Goal: Task Accomplishment & Management: Manage account settings

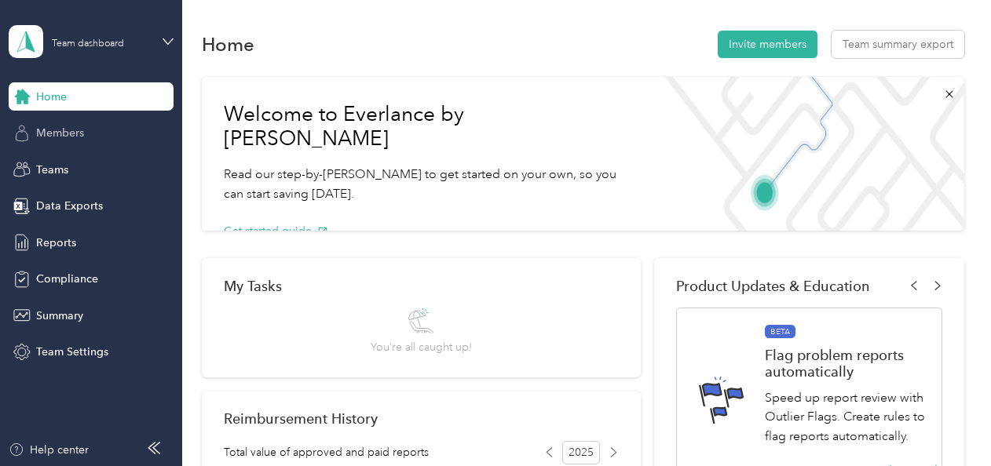
click at [75, 143] on div "Members" at bounding box center [91, 133] width 165 height 28
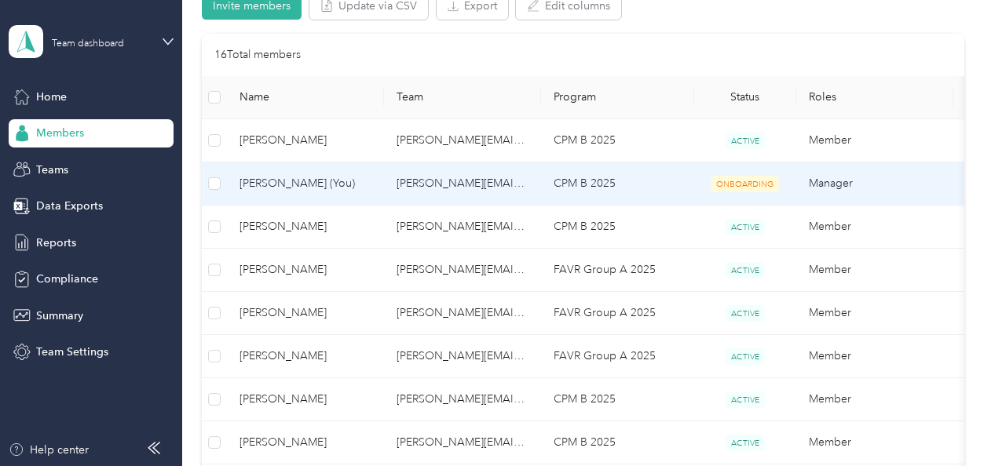
scroll to position [176, 0]
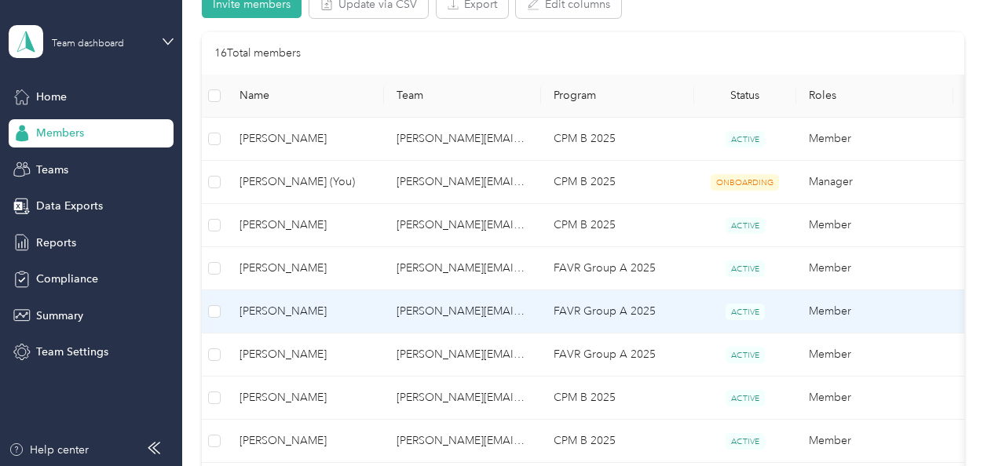
click at [305, 316] on span "[PERSON_NAME]" at bounding box center [306, 311] width 132 height 17
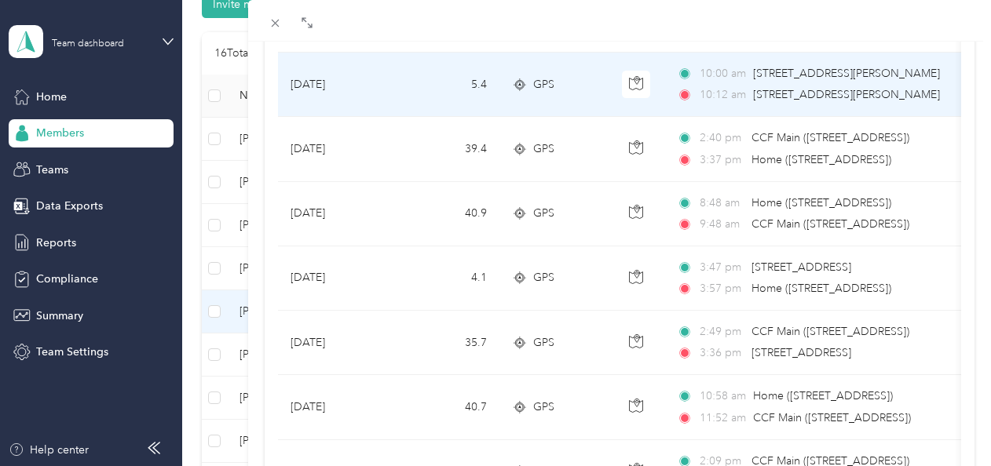
scroll to position [1240, 0]
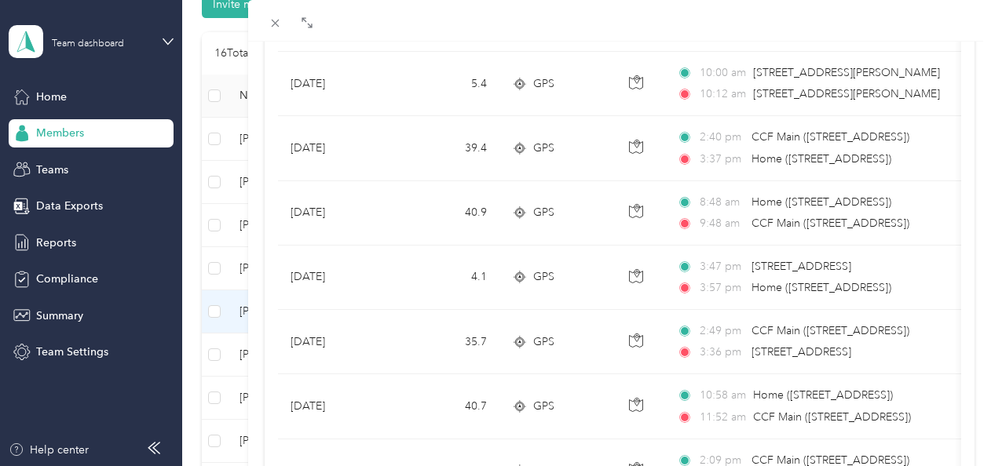
click at [56, 167] on div "Daniel Doran Archive Trips Expenses Reports Member info Program Commute Rates W…" at bounding box center [495, 233] width 991 height 466
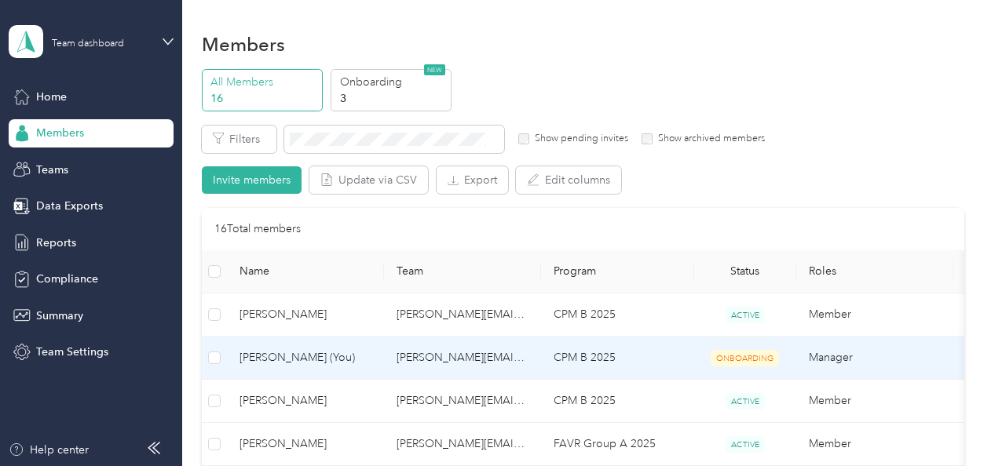
click at [362, 359] on span "[PERSON_NAME] (You)" at bounding box center [306, 357] width 132 height 17
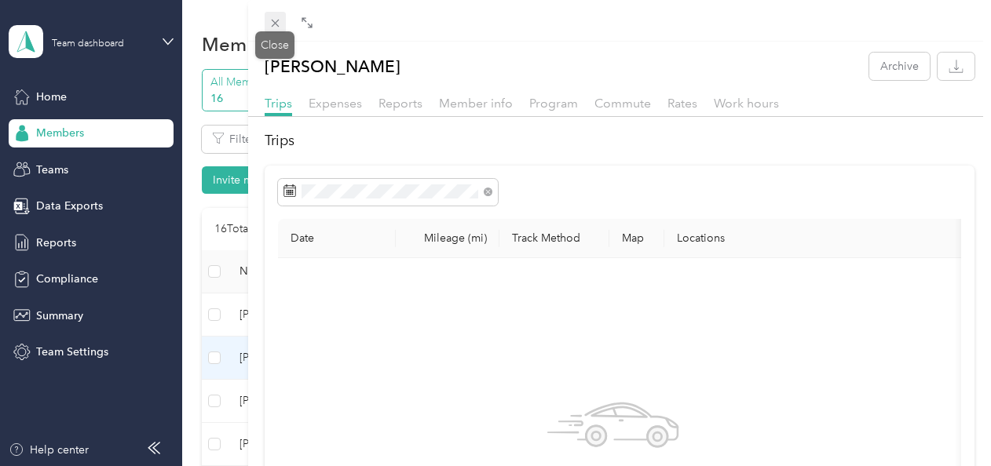
click at [280, 21] on icon at bounding box center [275, 22] width 13 height 13
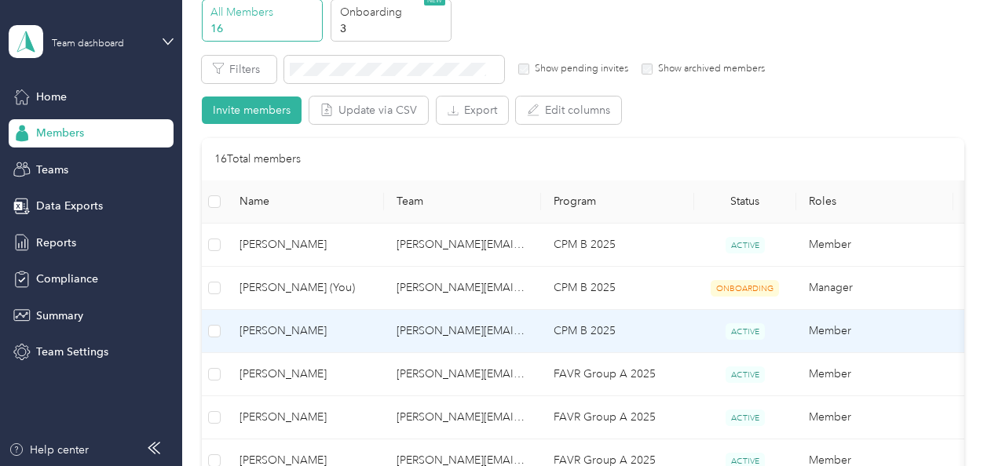
scroll to position [71, 0]
click at [495, 341] on td "[PERSON_NAME][EMAIL_ADDRESS][PERSON_NAME][DOMAIN_NAME]" at bounding box center [462, 330] width 157 height 43
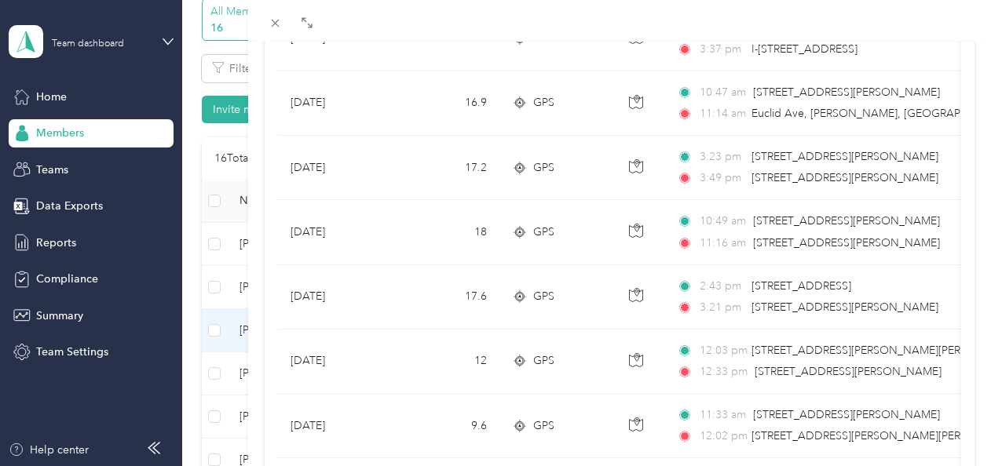
scroll to position [1153, 0]
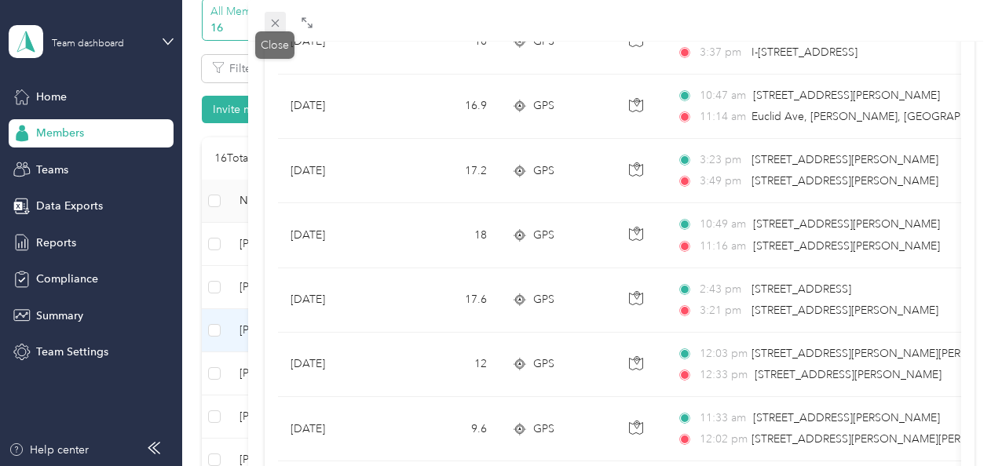
click at [274, 24] on icon at bounding box center [275, 24] width 8 height 8
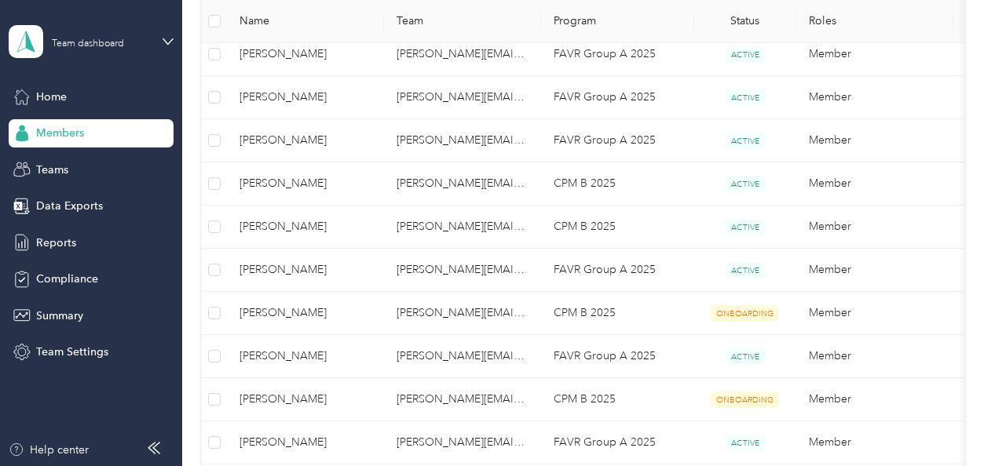
scroll to position [390, 0]
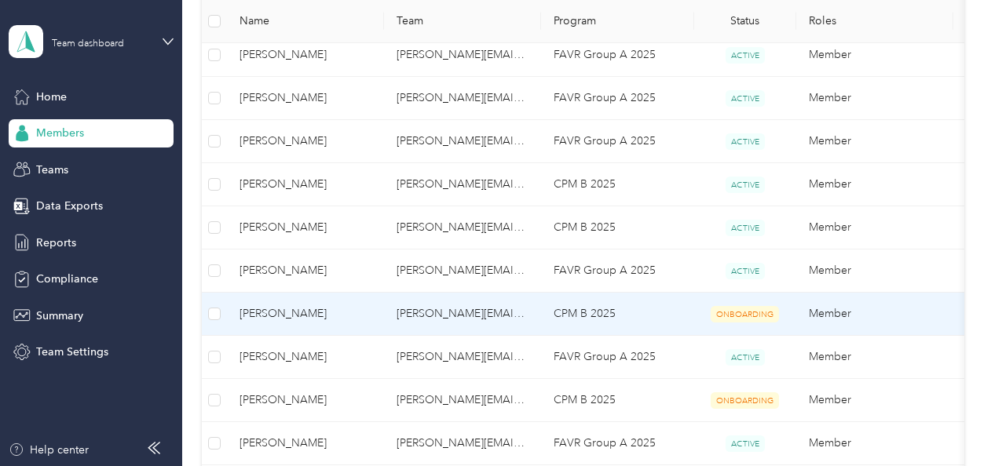
click at [752, 306] on span "ONBOARDING" at bounding box center [745, 314] width 68 height 16
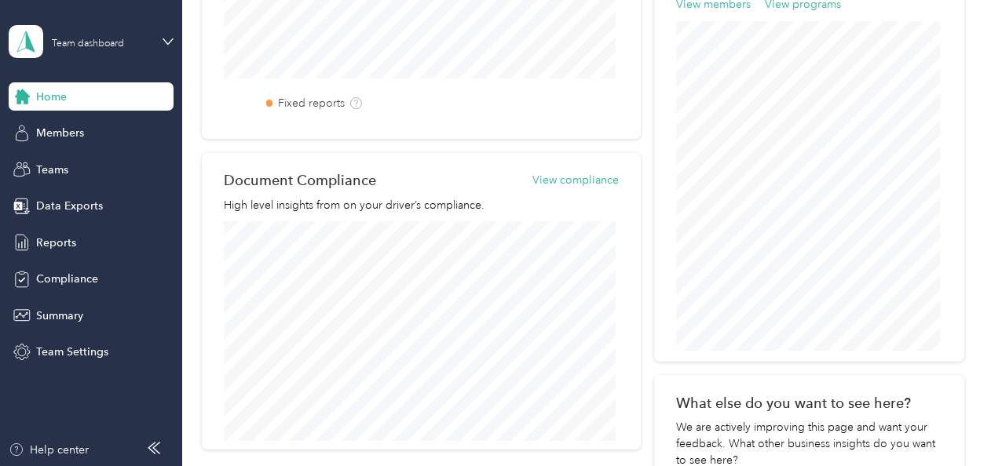
scroll to position [814, 0]
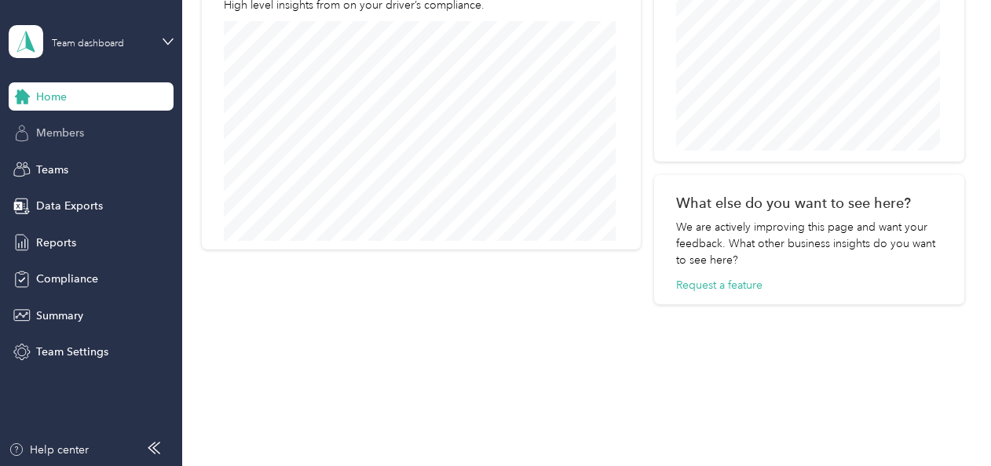
click at [57, 143] on div "Members" at bounding box center [91, 133] width 165 height 28
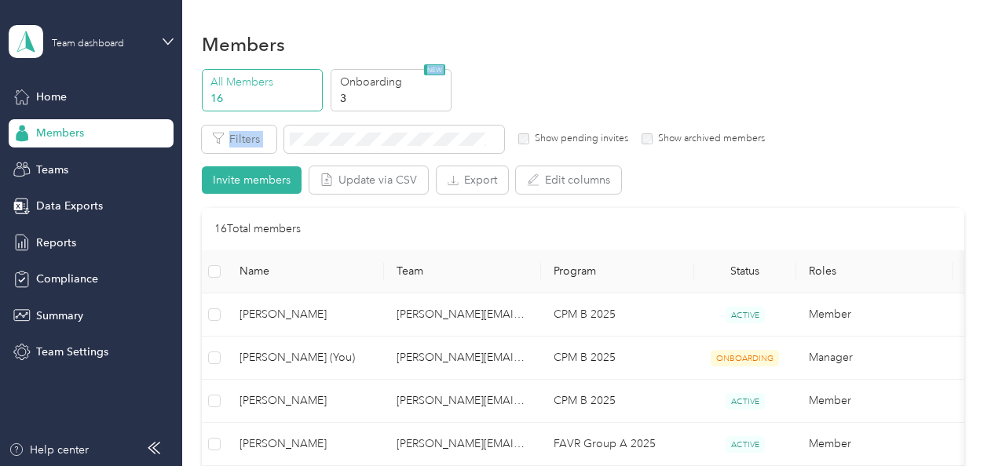
drag, startPoint x: 473, startPoint y: 107, endPoint x: 563, endPoint y: 121, distance: 91.4
click at [33, 24] on div "Team dashboard" at bounding box center [91, 41] width 165 height 55
click at [90, 159] on div "Personal dashboard" at bounding box center [72, 161] width 99 height 16
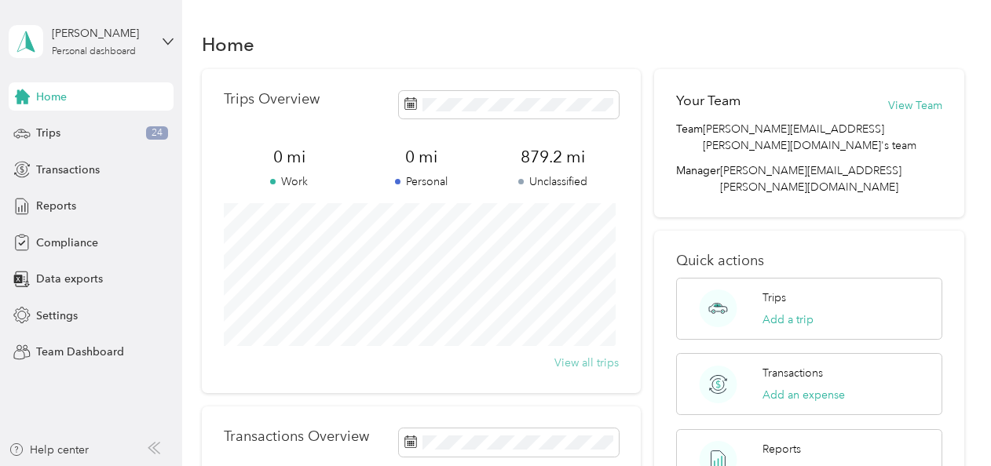
click at [600, 361] on button "View all trips" at bounding box center [586, 363] width 64 height 16
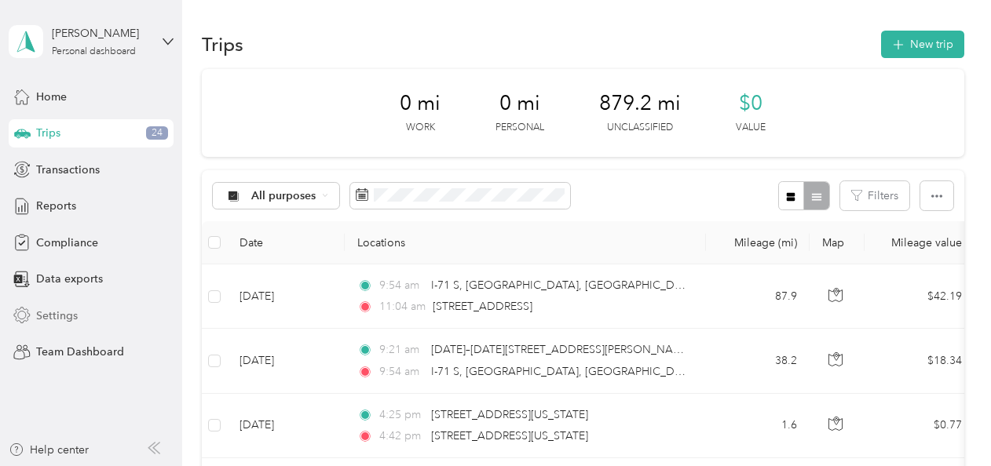
click at [57, 308] on span "Settings" at bounding box center [57, 316] width 42 height 16
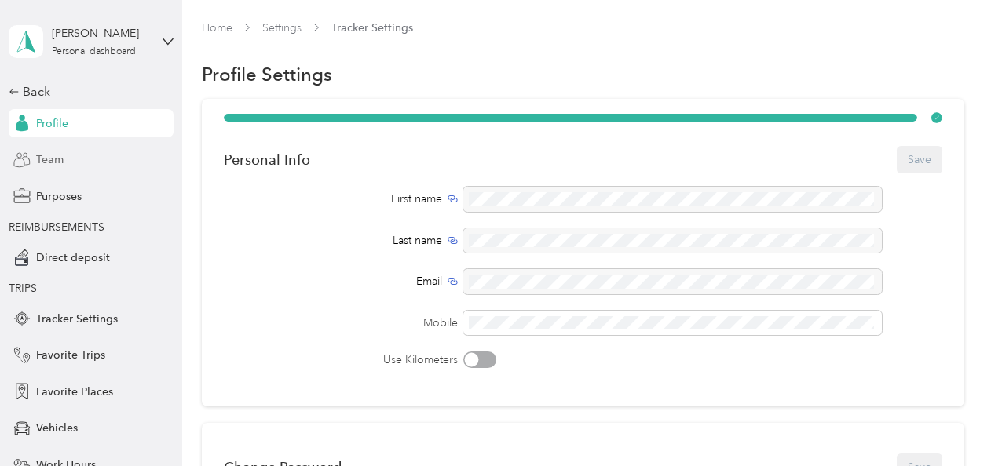
click at [60, 163] on div "Team" at bounding box center [91, 160] width 165 height 28
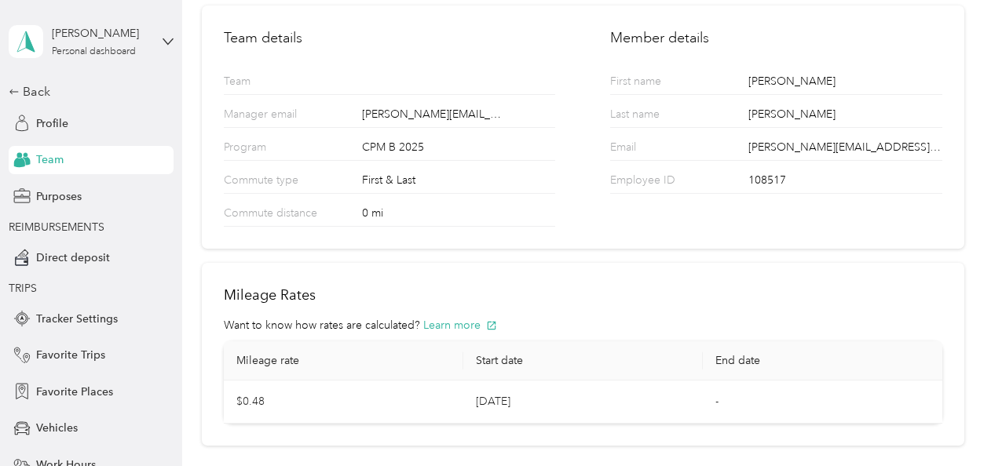
scroll to position [196, 0]
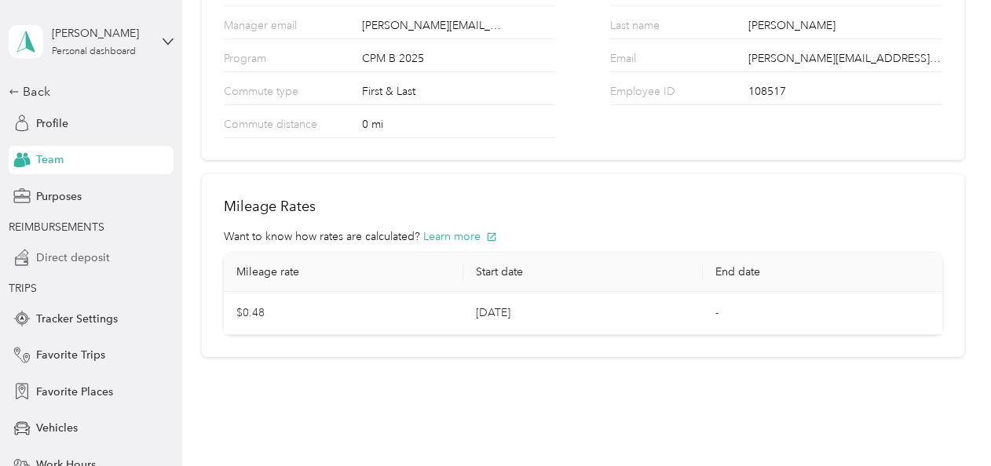
click at [75, 255] on span "Direct deposit" at bounding box center [73, 258] width 74 height 16
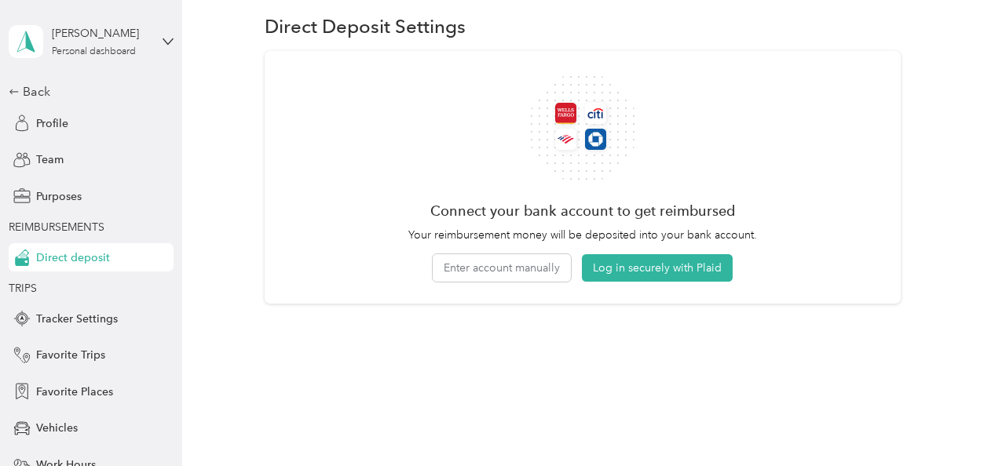
scroll to position [47, 0]
click at [493, 276] on button "Enter account manually" at bounding box center [502, 268] width 138 height 27
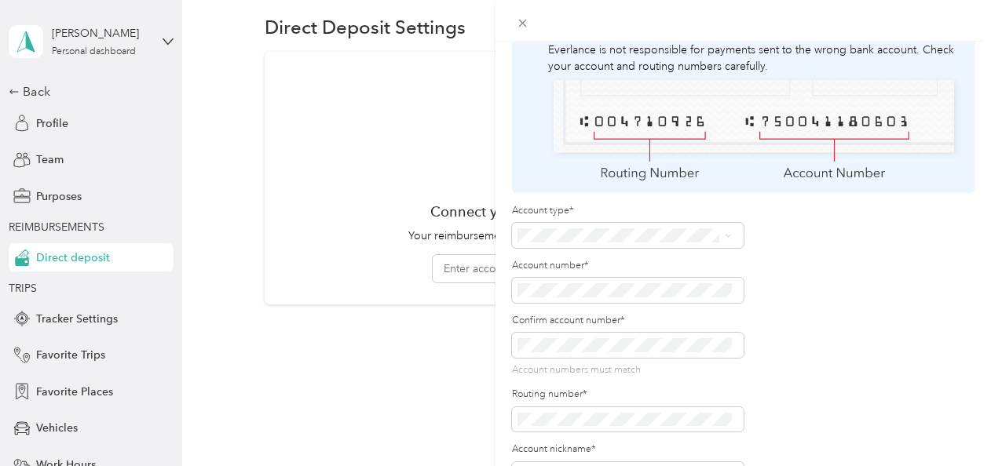
scroll to position [144, 0]
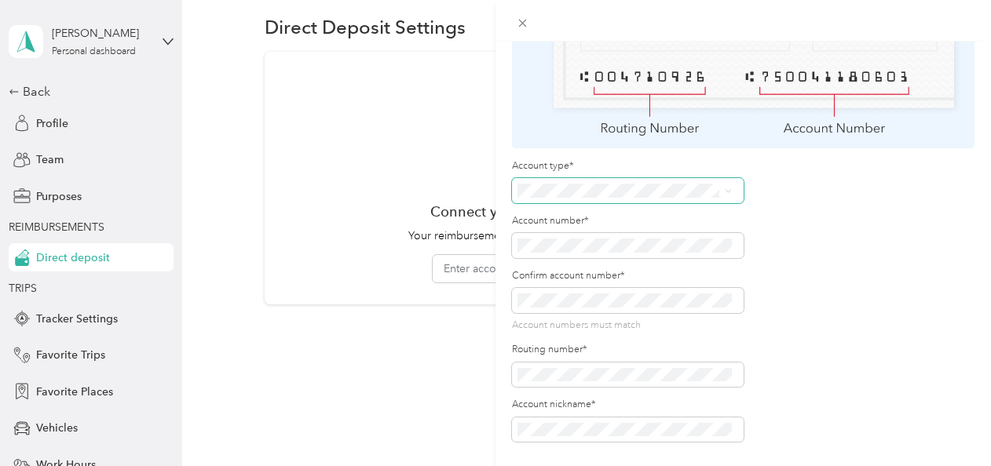
click at [727, 188] on icon at bounding box center [728, 191] width 7 height 7
click at [629, 208] on li "Checking" at bounding box center [624, 204] width 225 height 27
click at [624, 242] on span at bounding box center [628, 245] width 232 height 25
click at [622, 240] on span at bounding box center [628, 245] width 232 height 25
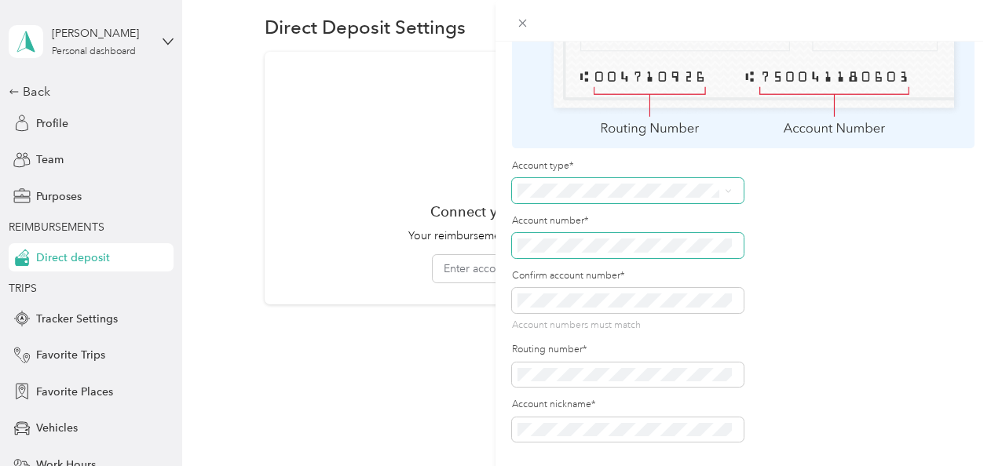
click at [497, 218] on div "Add Bank Account Save Fill out bank information carefully Everlance is not resp…" at bounding box center [744, 275] width 496 height 466
click at [491, 361] on div "Add Bank Account Save Fill out bank information carefully Everlance is not resp…" at bounding box center [495, 233] width 991 height 466
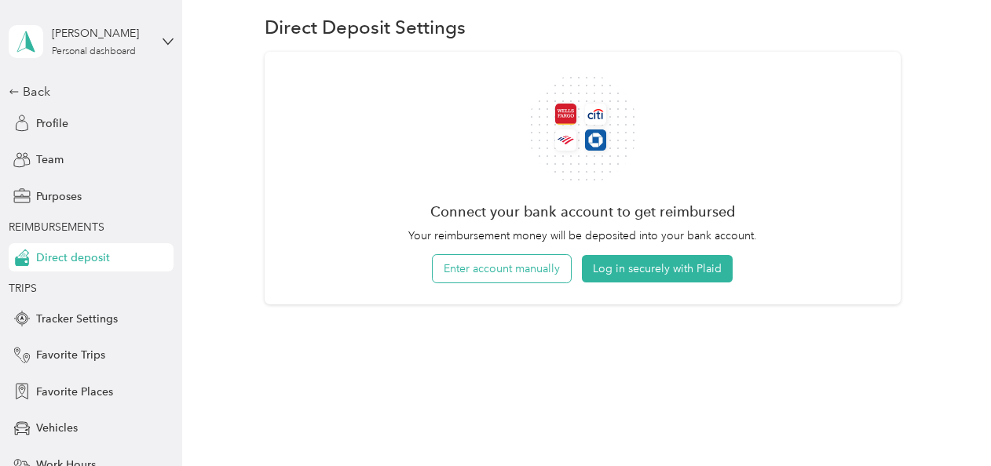
click at [482, 272] on button "Enter account manually" at bounding box center [502, 268] width 138 height 27
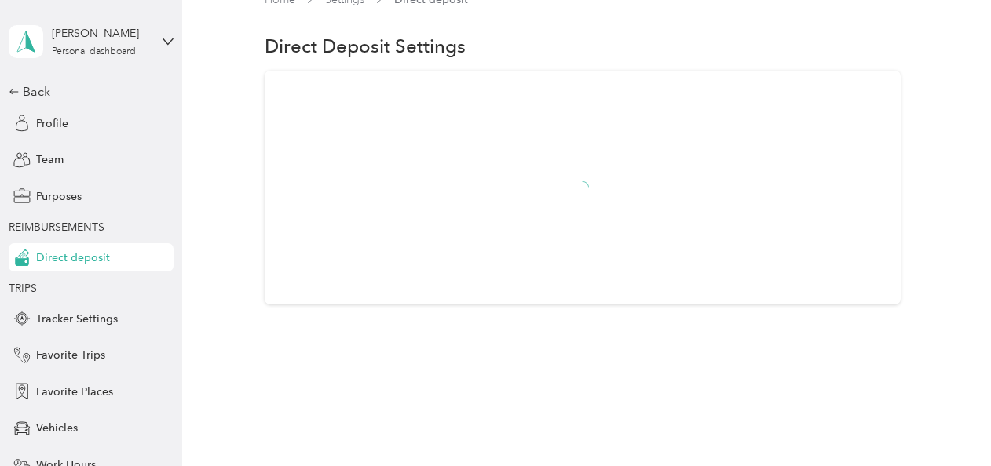
scroll to position [47, 0]
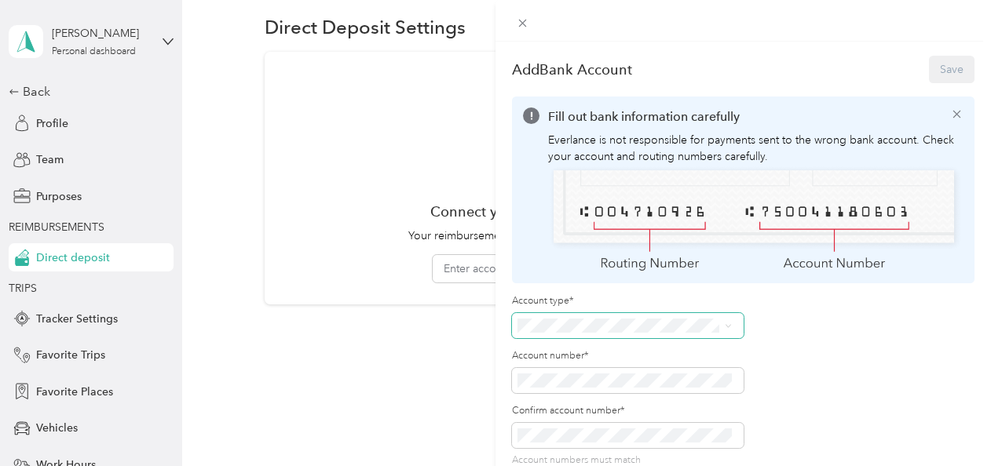
drag, startPoint x: 553, startPoint y: 313, endPoint x: 554, endPoint y: 330, distance: 17.3
click at [554, 330] on span at bounding box center [628, 325] width 232 height 25
click at [729, 323] on icon at bounding box center [728, 326] width 7 height 7
click at [600, 351] on li "Checking" at bounding box center [624, 347] width 225 height 27
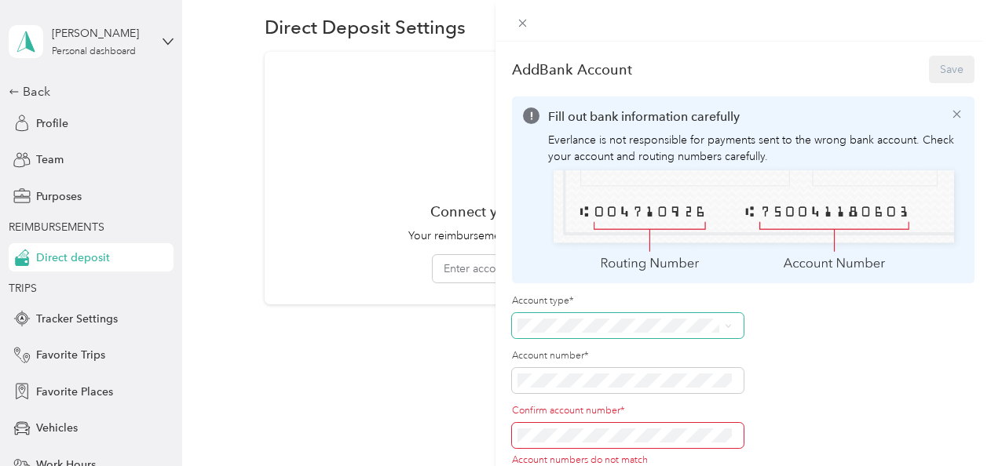
click at [816, 386] on div "Account type* Account number* Confirm account number* Account numbers do not ma…" at bounding box center [743, 437] width 463 height 284
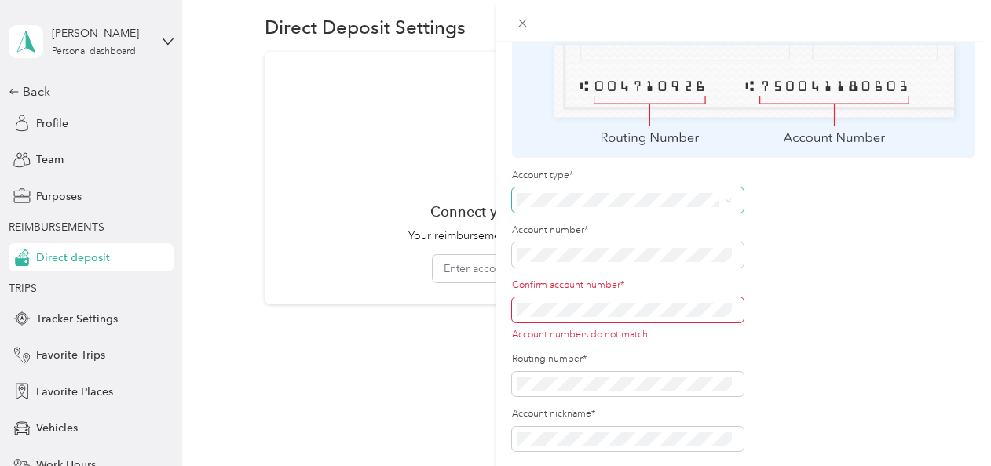
scroll to position [144, 0]
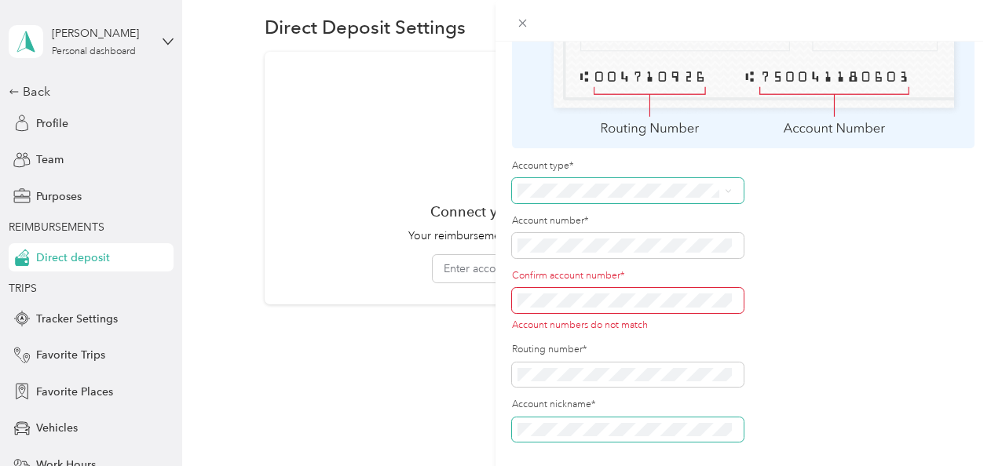
click at [536, 418] on span at bounding box center [628, 430] width 232 height 25
click at [836, 309] on div "Account type* Account number* Confirm account number* Account numbers do not ma…" at bounding box center [743, 301] width 463 height 284
click at [809, 233] on div "Account type* Account number* Confirm account number* Account numbers do not ma…" at bounding box center [743, 301] width 463 height 284
click at [503, 353] on div "Add Bank Account Save Fill out bank information carefully Everlance is not resp…" at bounding box center [744, 275] width 496 height 466
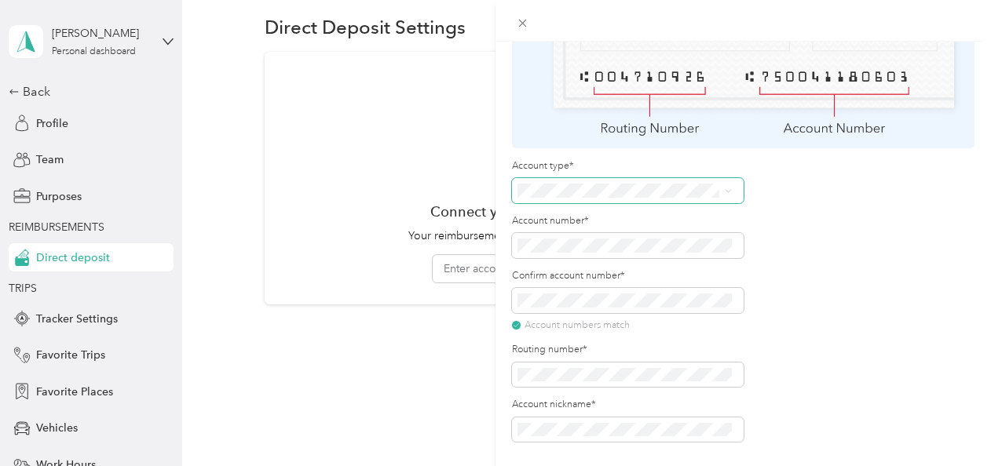
click at [881, 250] on div "Account type* Account number* Confirm account number* Account numbers match Rou…" at bounding box center [743, 301] width 463 height 284
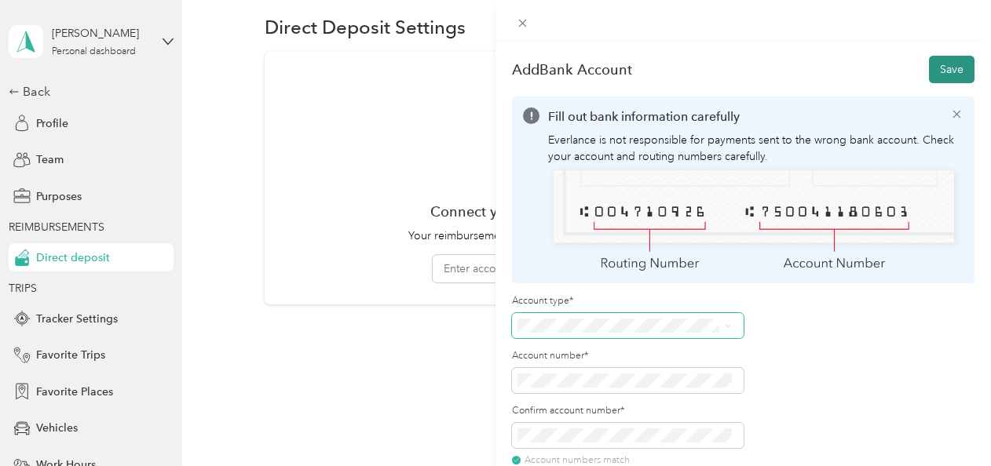
click at [938, 67] on button "Save" at bounding box center [952, 69] width 46 height 27
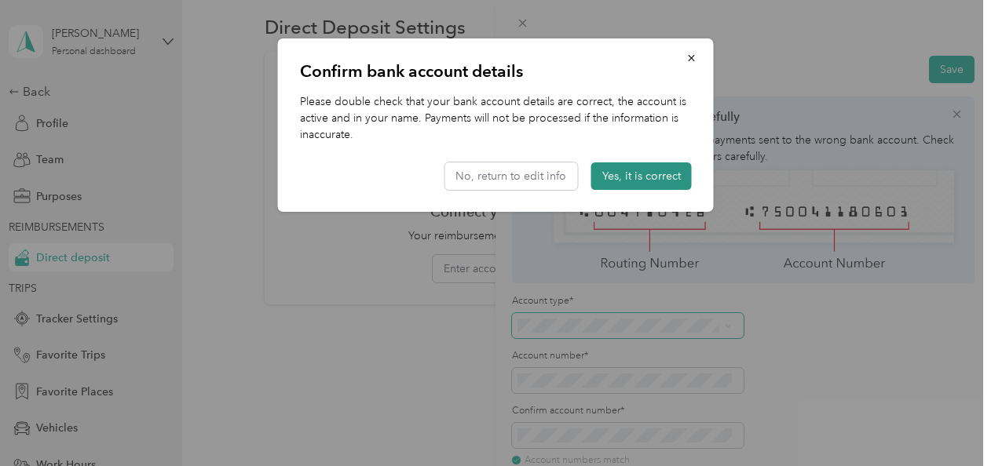
click at [642, 171] on button "Yes, it is correct" at bounding box center [641, 176] width 101 height 27
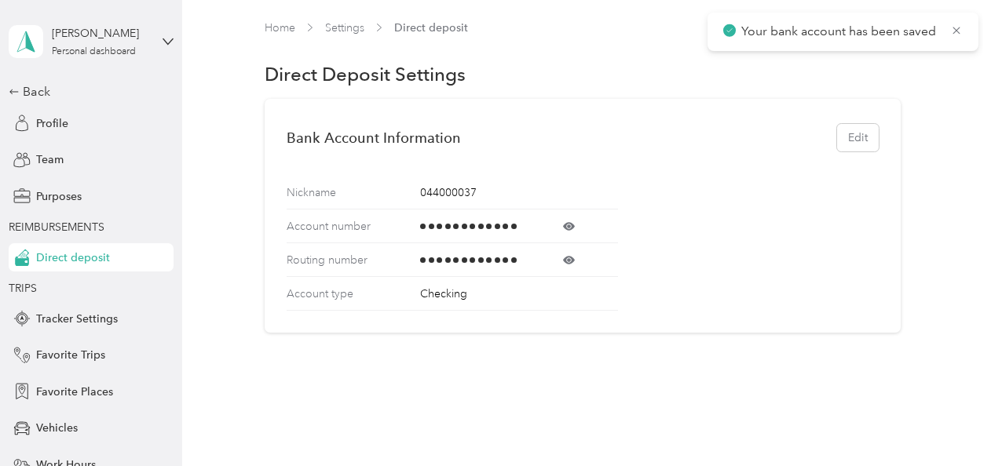
scroll to position [27, 0]
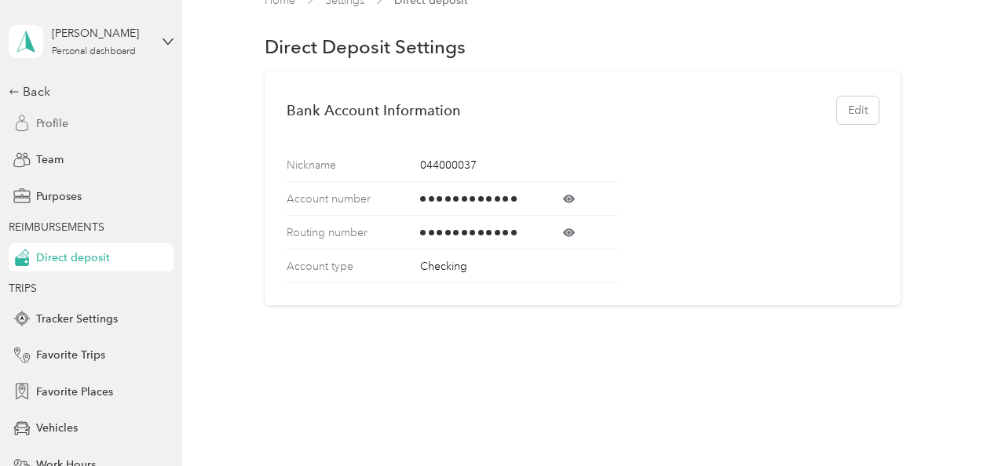
click at [44, 127] on span "Profile" at bounding box center [52, 123] width 32 height 16
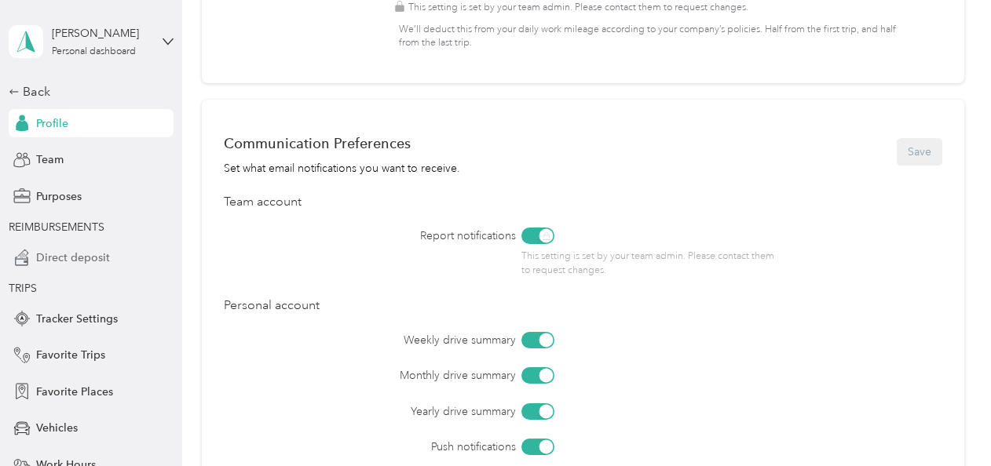
scroll to position [793, 0]
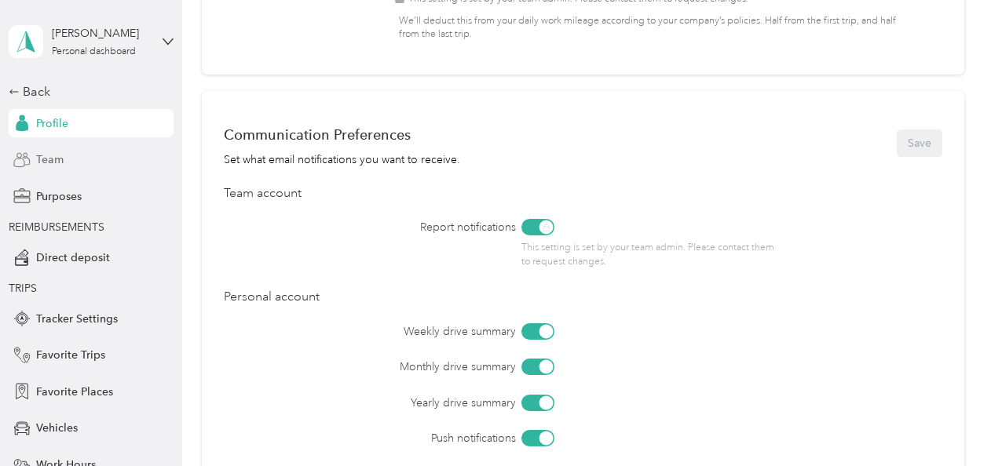
click at [53, 152] on span "Team" at bounding box center [49, 160] width 27 height 16
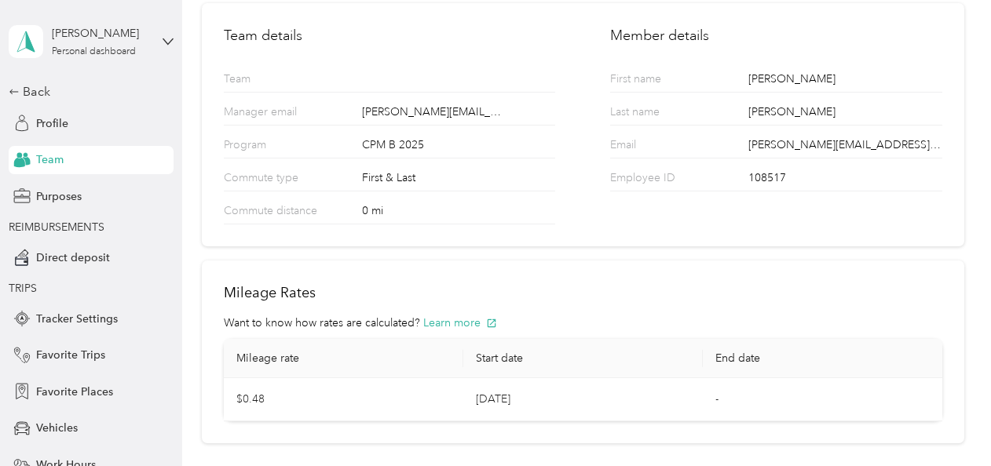
scroll to position [109, 0]
click at [63, 115] on div "Profile" at bounding box center [91, 123] width 165 height 28
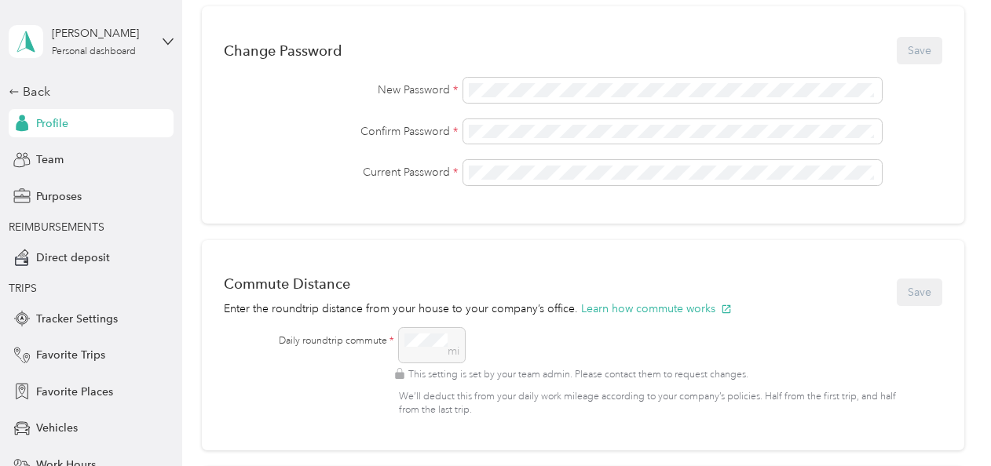
scroll to position [418, 0]
click at [79, 320] on span "Tracker Settings" at bounding box center [77, 319] width 82 height 16
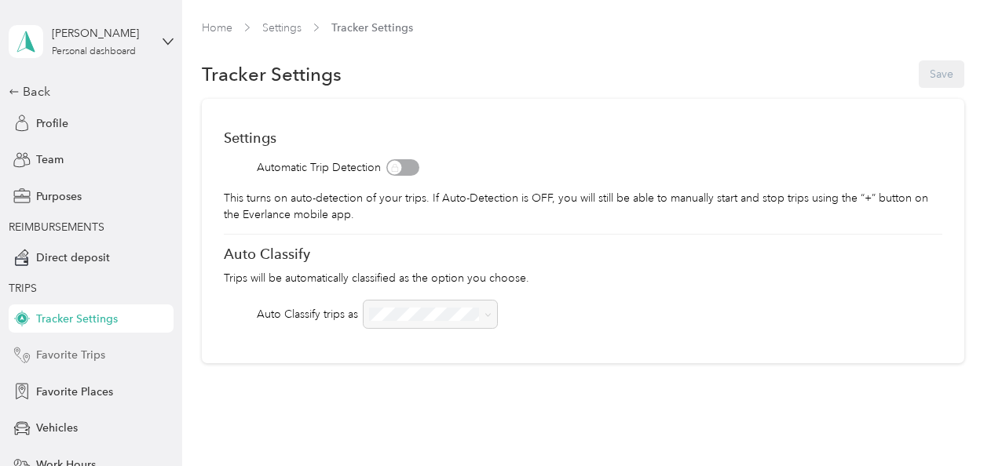
click at [91, 357] on span "Favorite Trips" at bounding box center [70, 355] width 69 height 16
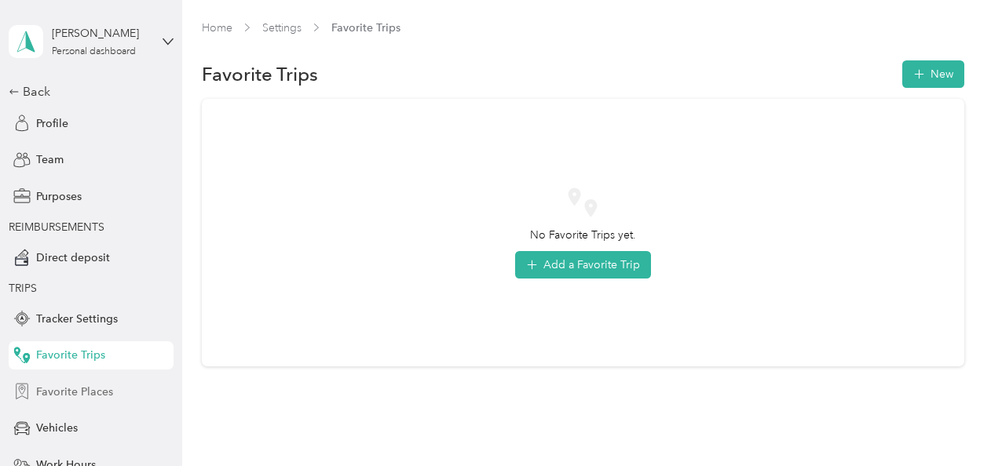
click at [88, 396] on span "Favorite Places" at bounding box center [74, 392] width 77 height 16
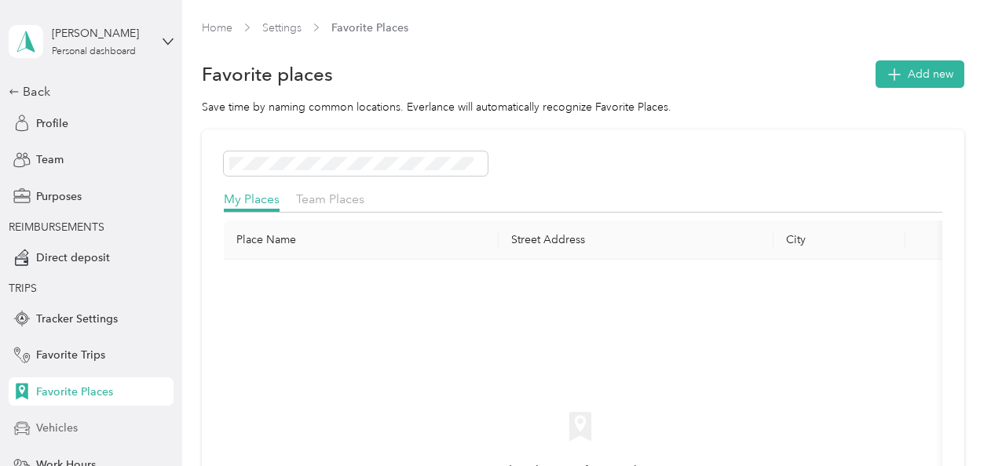
click at [63, 432] on span "Vehicles" at bounding box center [57, 428] width 42 height 16
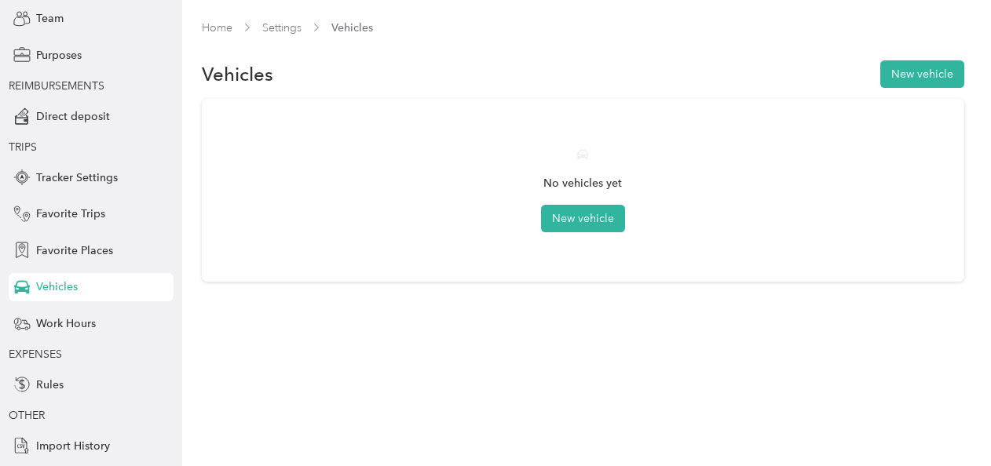
scroll to position [146, 0]
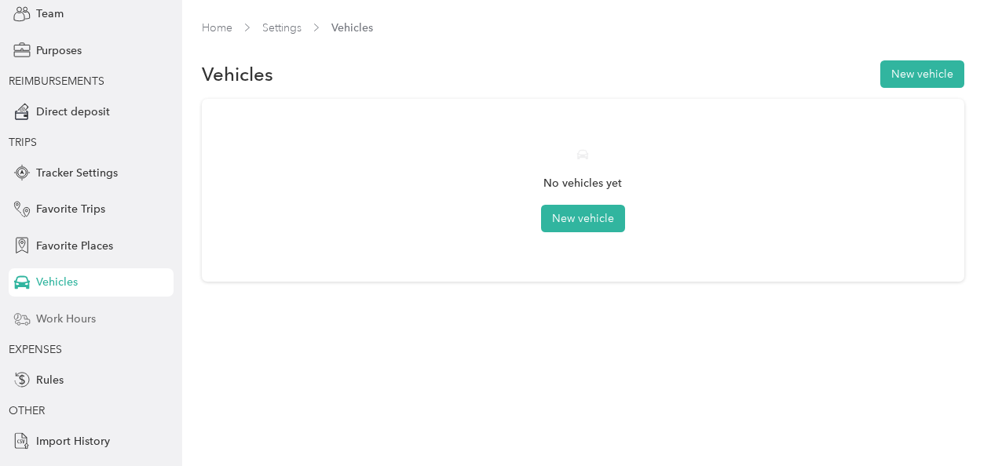
click at [61, 325] on span "Work Hours" at bounding box center [66, 319] width 60 height 16
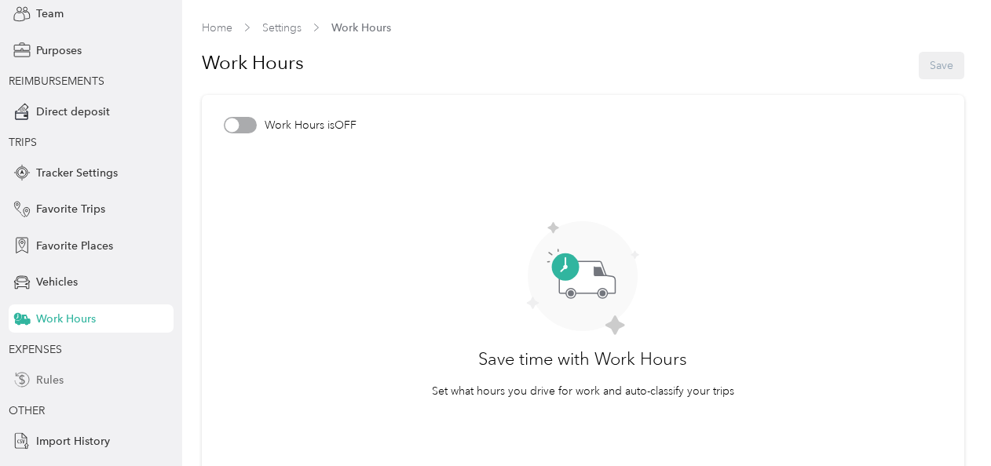
click at [66, 382] on div "Rules" at bounding box center [91, 380] width 165 height 28
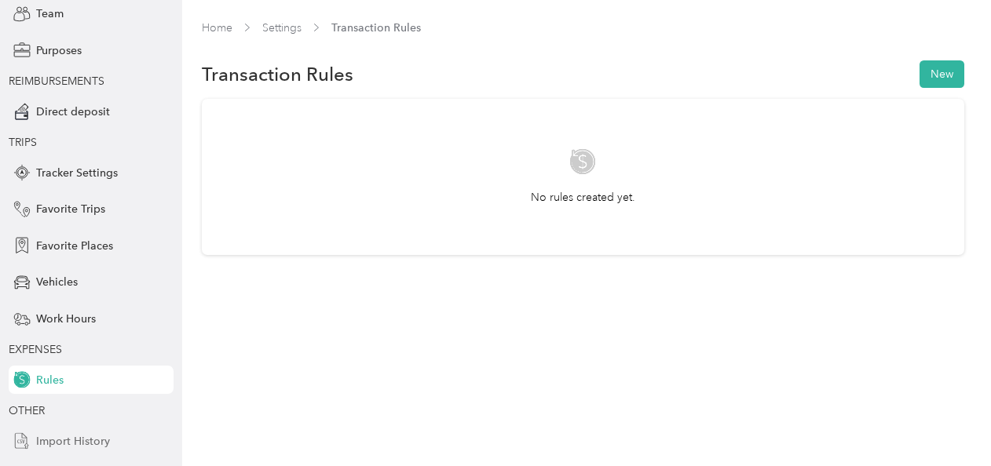
click at [71, 438] on span "Import History" at bounding box center [73, 442] width 74 height 16
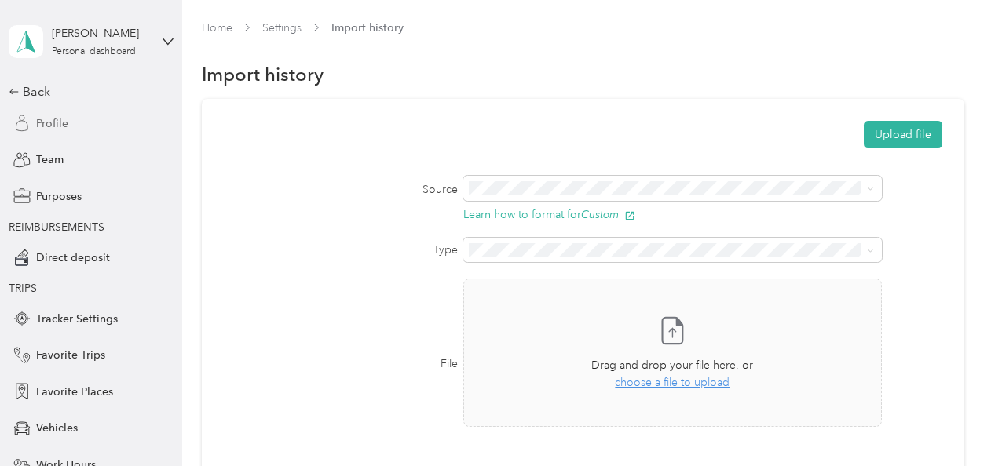
click at [46, 127] on span "Profile" at bounding box center [52, 123] width 32 height 16
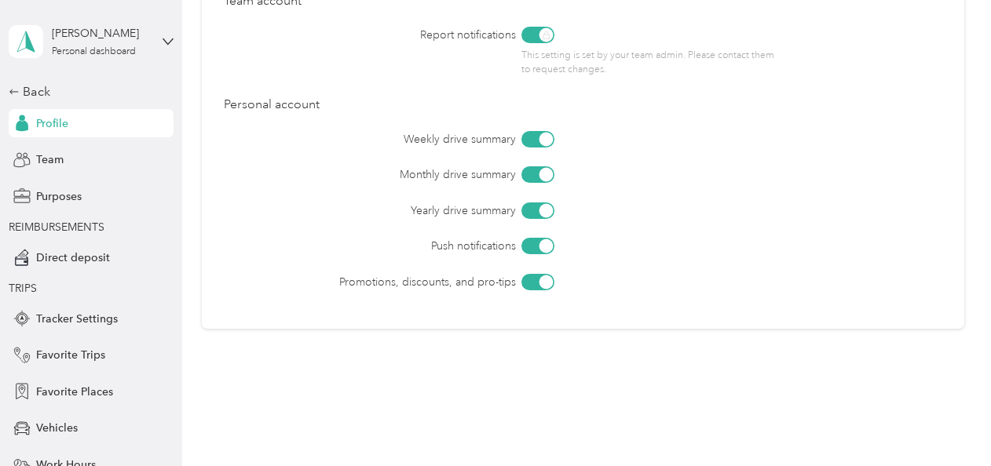
scroll to position [986, 0]
click at [63, 165] on div "Team" at bounding box center [91, 160] width 165 height 28
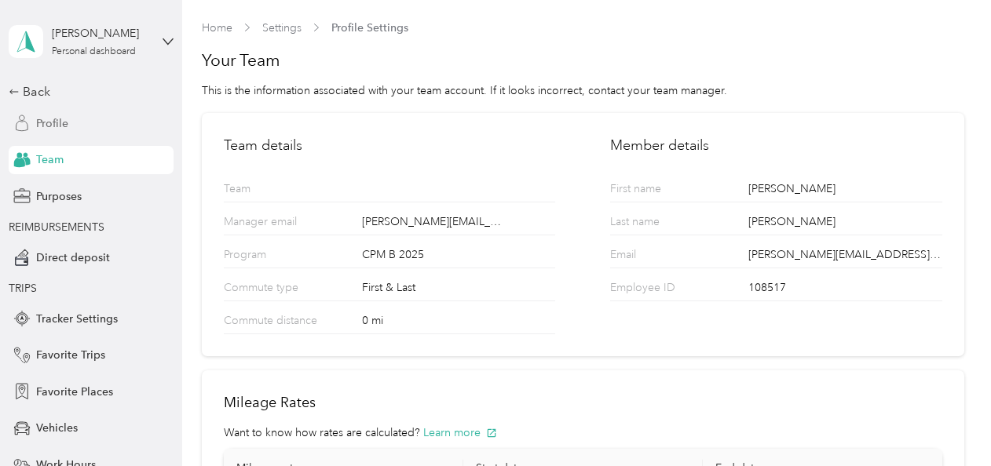
click at [49, 124] on span "Profile" at bounding box center [52, 123] width 32 height 16
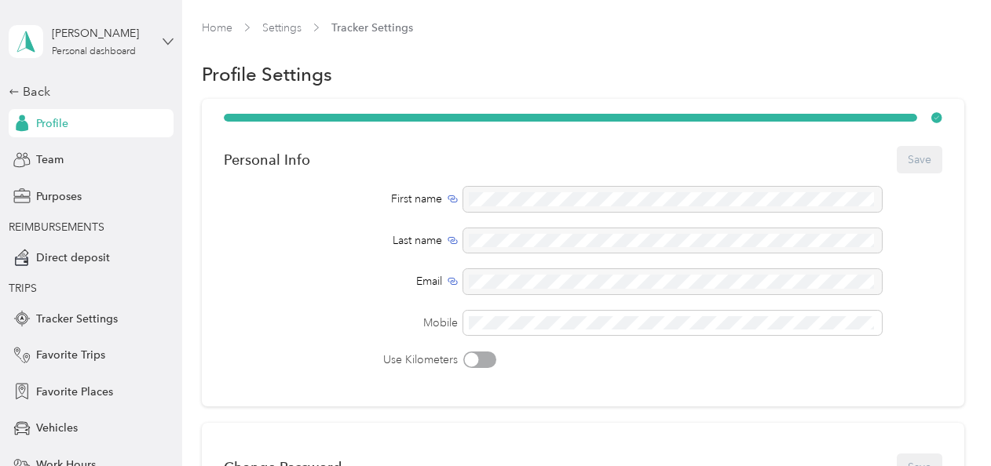
click at [163, 41] on icon at bounding box center [168, 41] width 11 height 11
click at [84, 126] on div "Team dashboard" at bounding box center [58, 123] width 84 height 16
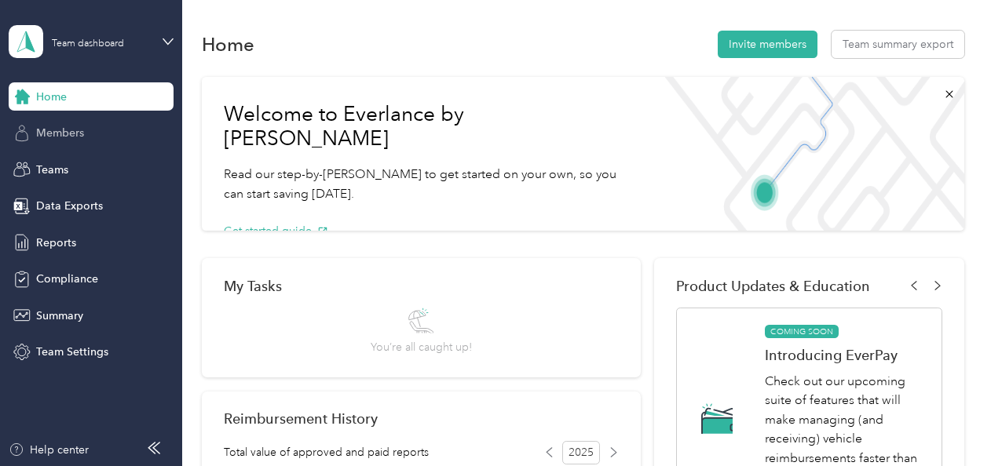
click at [49, 137] on span "Members" at bounding box center [60, 133] width 48 height 16
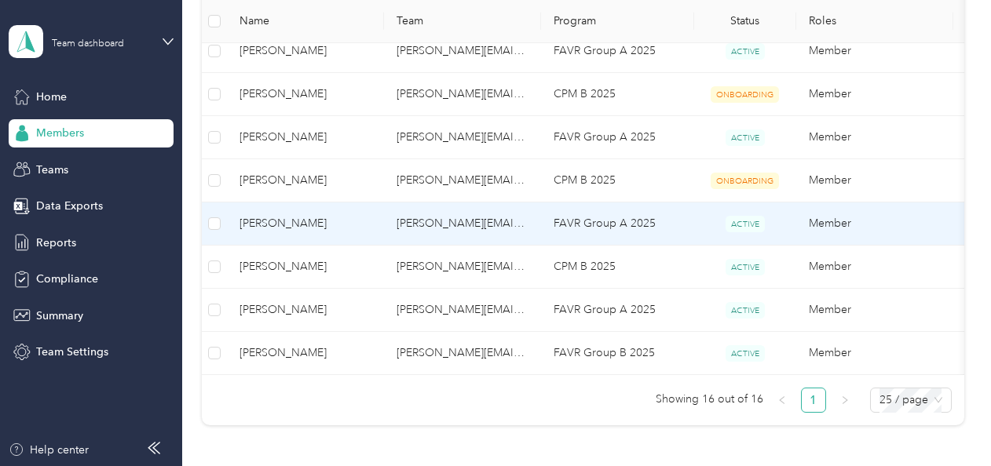
scroll to position [610, 0]
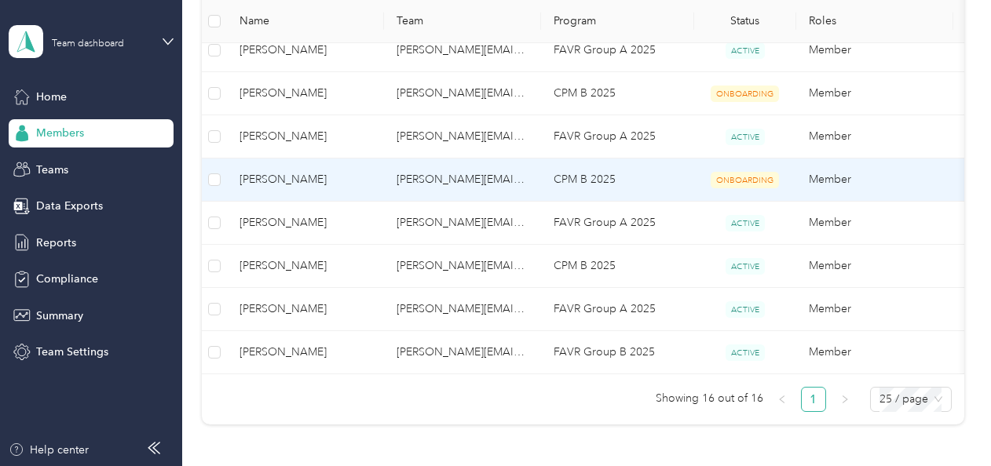
click at [746, 172] on span "ONBOARDING" at bounding box center [745, 180] width 68 height 16
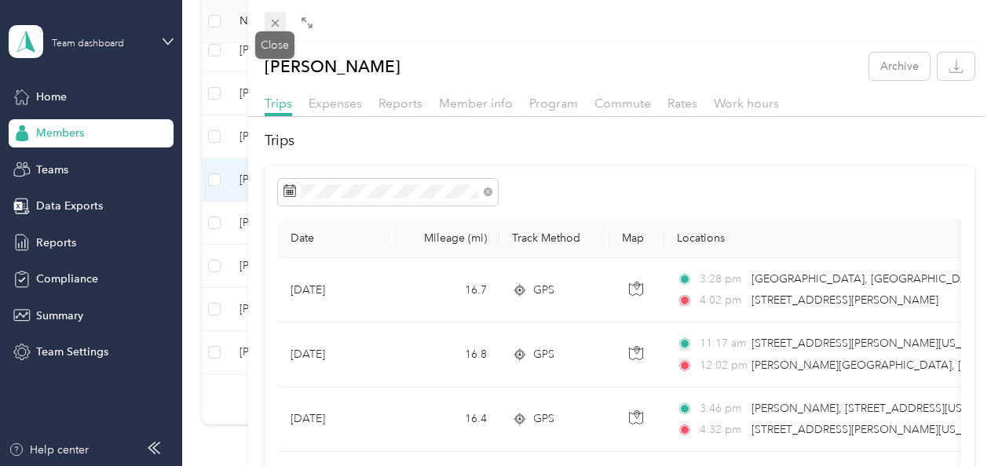
click at [269, 20] on icon at bounding box center [275, 22] width 13 height 13
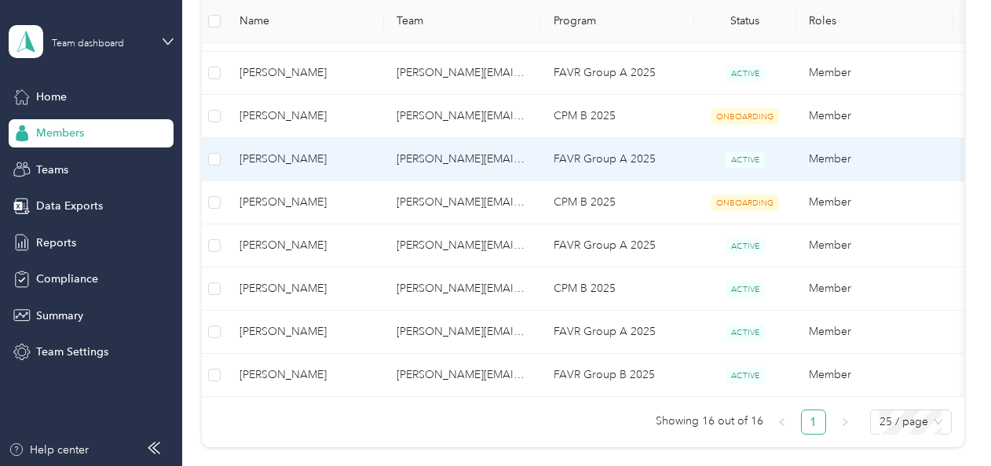
scroll to position [588, 0]
